Goal: Find specific page/section: Find specific page/section

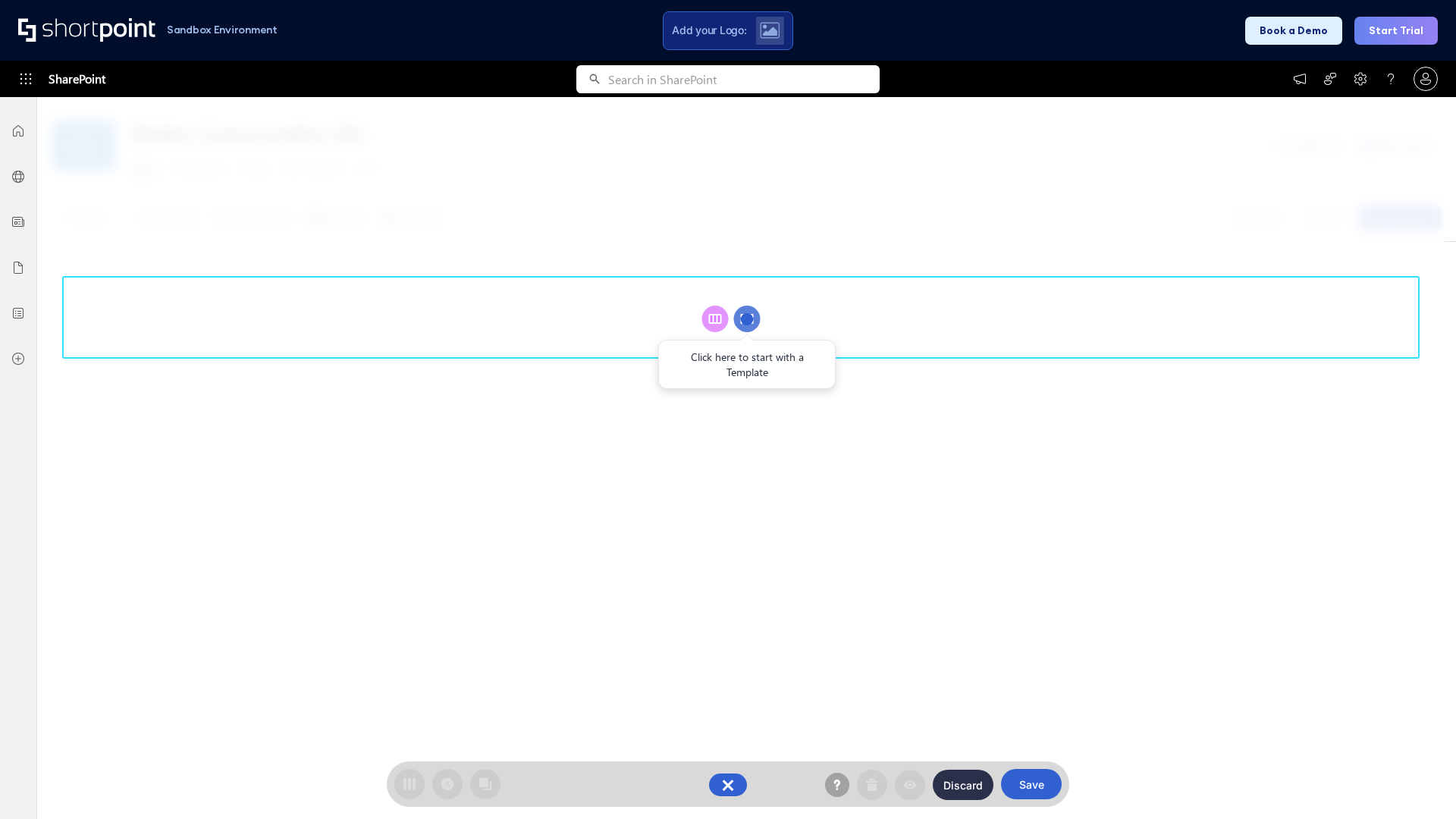
click at [747, 319] on circle at bounding box center [747, 319] width 26 height 26
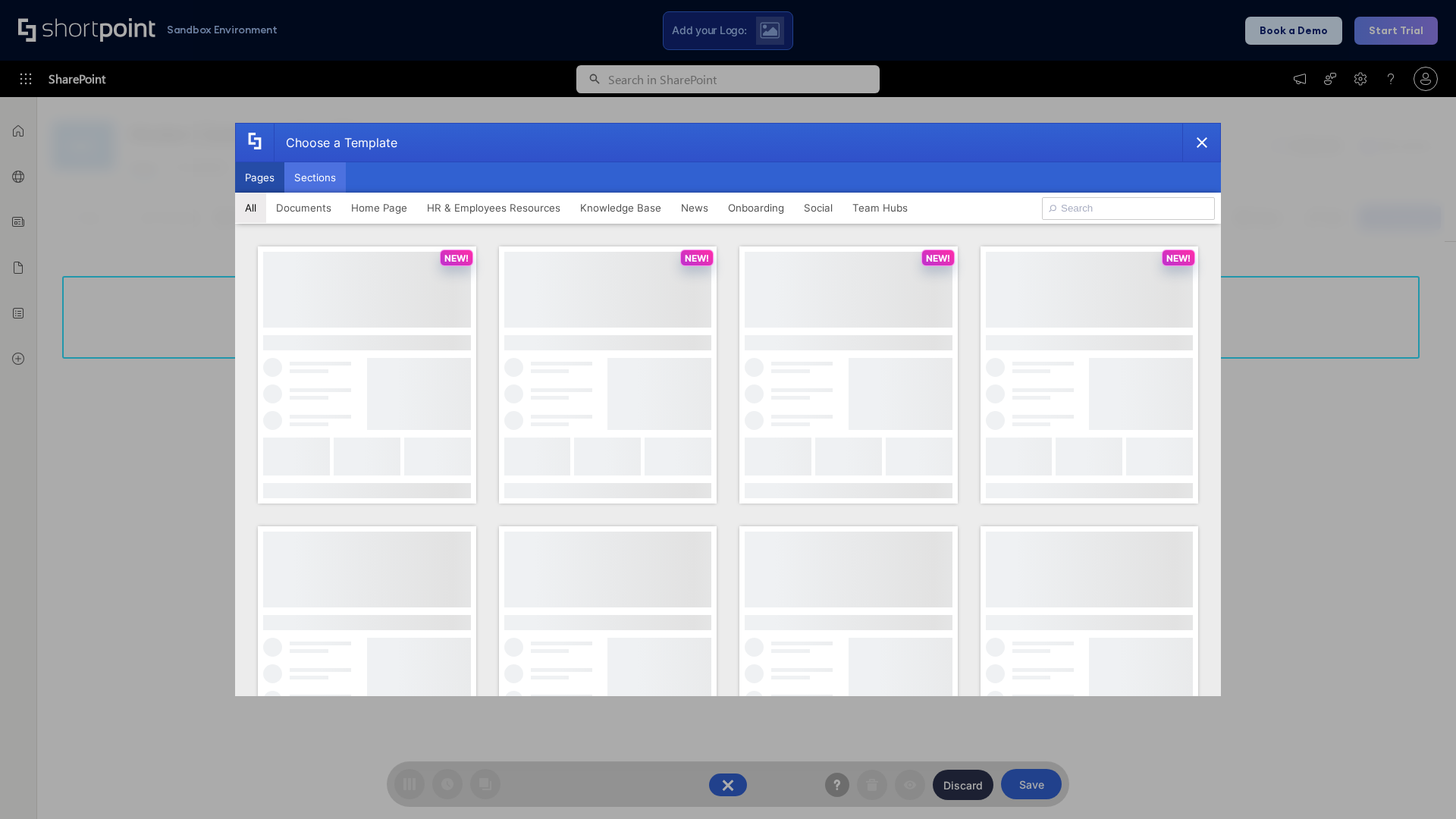
click at [315, 178] on button "Sections" at bounding box center [315, 177] width 61 height 30
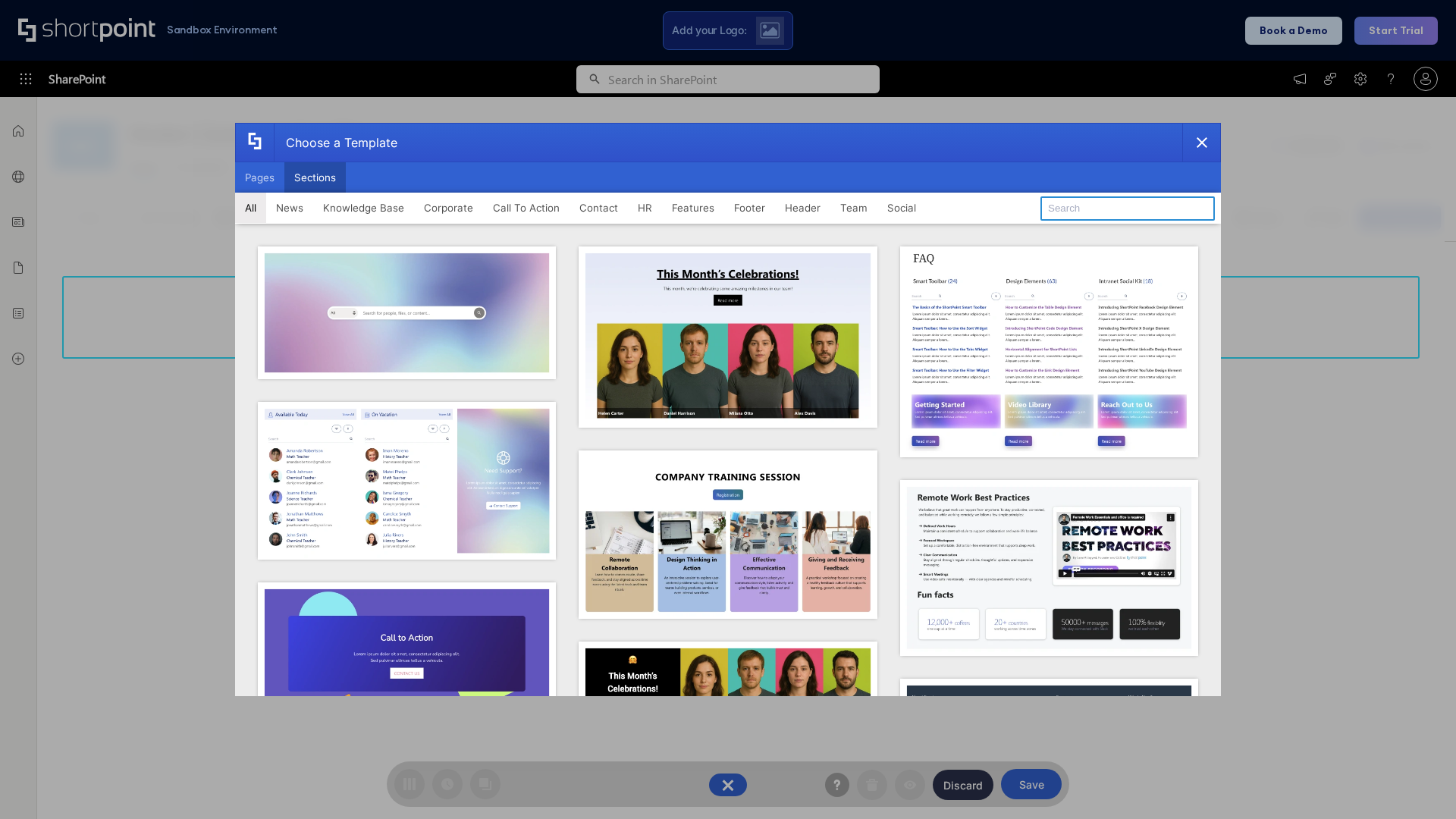
type input "Knowledge Base 3"
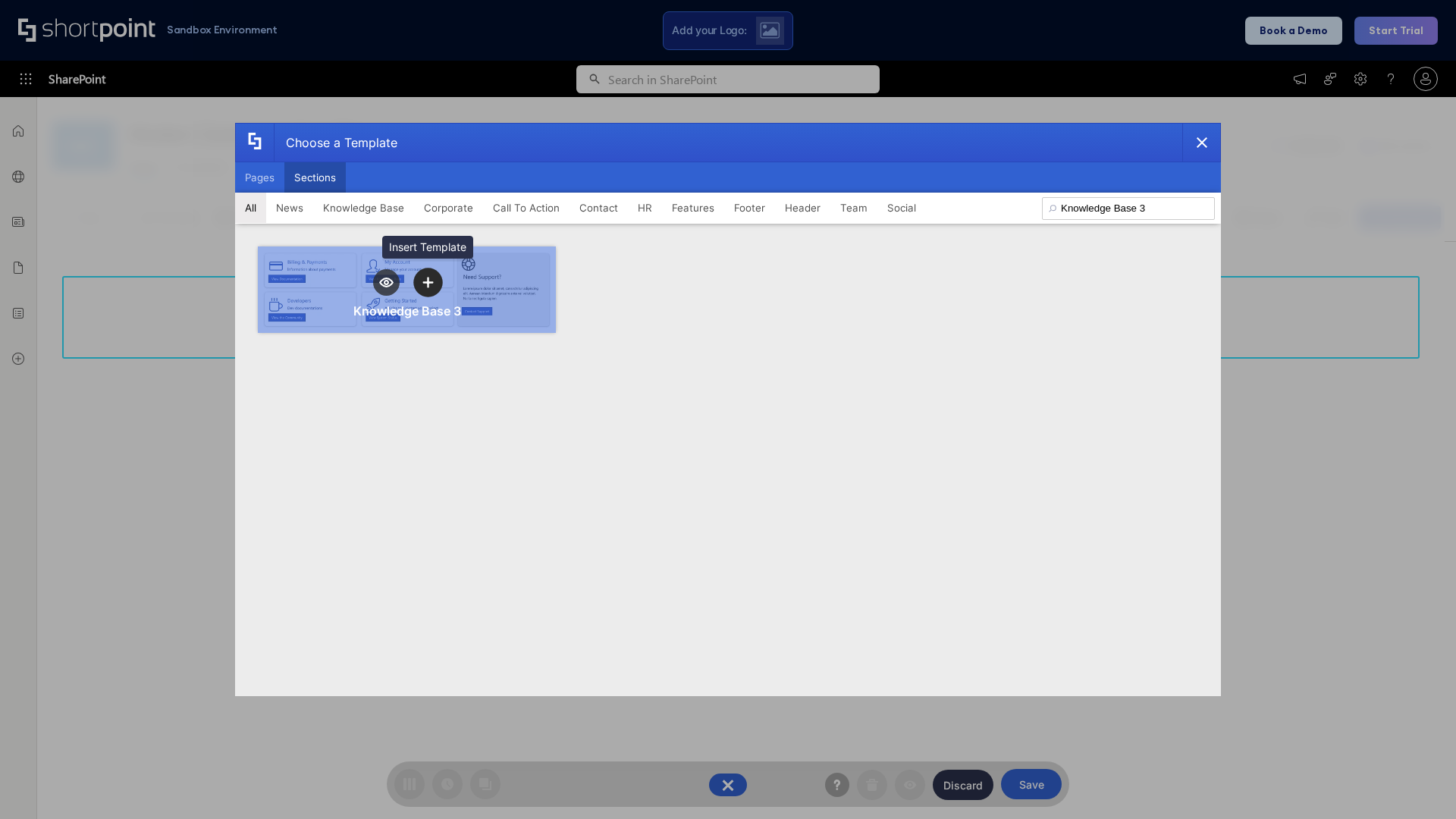
click at [428, 282] on icon "template selector" at bounding box center [428, 282] width 10 height 10
